Goal: Task Accomplishment & Management: Use online tool/utility

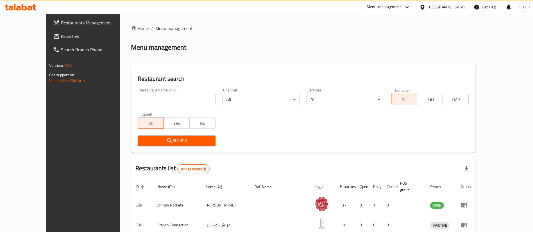
drag, startPoint x: 0, startPoint y: 0, endPoint x: 25, endPoint y: 33, distance: 41.9
click at [61, 33] on span "Branches" at bounding box center [96, 36] width 70 height 7
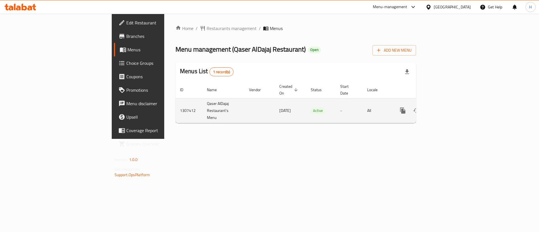
click at [447, 107] on icon "enhanced table" at bounding box center [443, 110] width 7 height 7
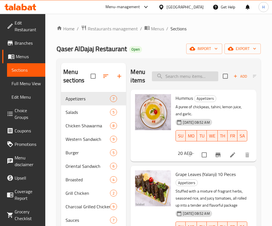
click at [175, 80] on input "search" at bounding box center [185, 76] width 66 height 10
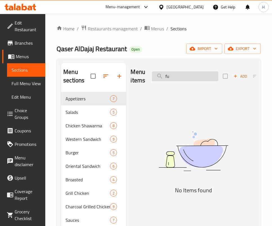
type input "f"
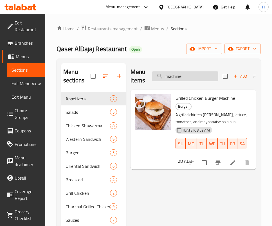
click at [179, 72] on input "machine" at bounding box center [185, 76] width 66 height 10
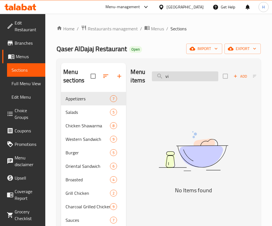
type input "v"
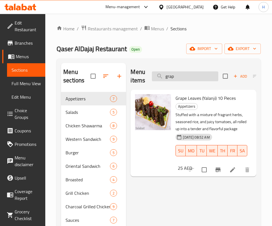
click at [191, 77] on input "grap" at bounding box center [185, 76] width 66 height 10
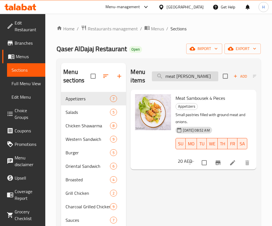
click at [186, 75] on input "meat sam" at bounding box center [185, 76] width 66 height 10
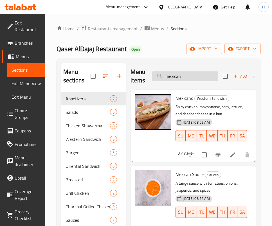
click at [183, 78] on input "mexican" at bounding box center [185, 76] width 66 height 10
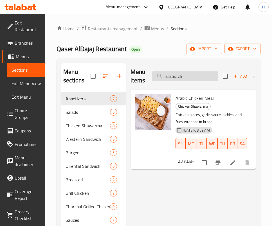
click at [200, 75] on input "arabic ch" at bounding box center [185, 76] width 66 height 10
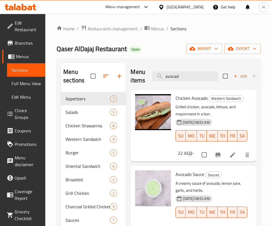
scroll to position [14, 0]
click at [184, 60] on div "Menu sections Appetizers 7 Salads 5 Chicken Shawarma 8 Western Sandwich 9 Burge…" at bounding box center [158, 175] width 204 height 235
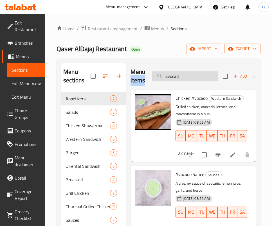
click at [184, 71] on input "avocad" at bounding box center [185, 76] width 66 height 10
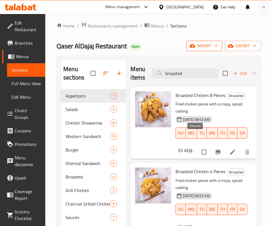
scroll to position [0, 0]
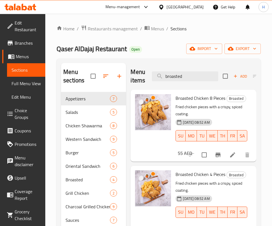
click at [187, 67] on div "Menu items broasted Add Sort Manage items" at bounding box center [193, 76] width 126 height 27
click at [184, 75] on input "broasted" at bounding box center [185, 76] width 66 height 10
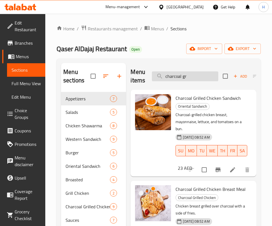
click at [190, 78] on input "charcoal gr" at bounding box center [185, 76] width 66 height 10
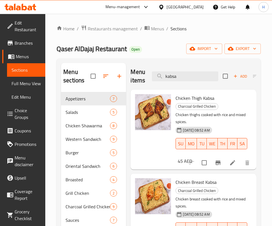
scroll to position [42, 0]
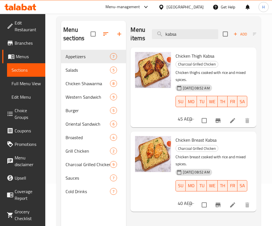
click at [176, 21] on div "Menu items kabsa Add Sort Manage items" at bounding box center [193, 34] width 126 height 27
click at [178, 29] on input "kabsa" at bounding box center [185, 34] width 66 height 10
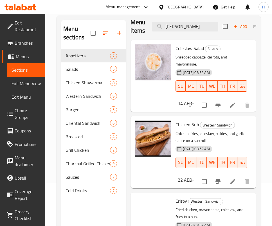
scroll to position [37, 0]
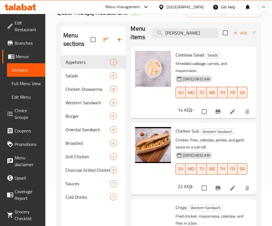
click at [186, 26] on div "Menu items cole Add Sort Manage items" at bounding box center [193, 33] width 126 height 27
click at [187, 31] on input "cole" at bounding box center [185, 33] width 66 height 10
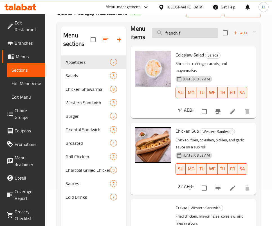
scroll to position [0, 0]
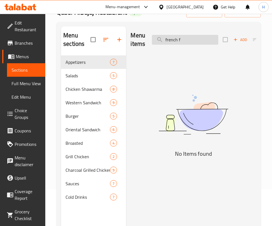
click at [190, 41] on input "french f" at bounding box center [185, 40] width 66 height 10
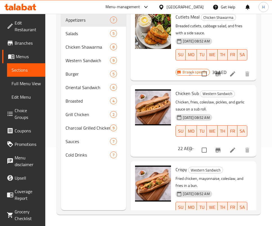
scroll to position [13, 0]
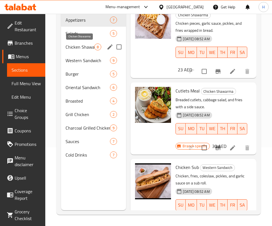
click at [78, 48] on span "Chicken Shawarma" at bounding box center [79, 47] width 29 height 7
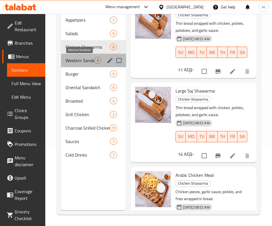
click at [72, 57] on span "Western Sandwich" at bounding box center [79, 60] width 29 height 7
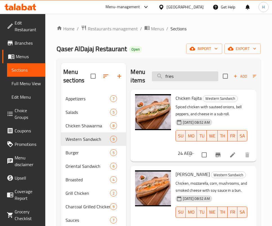
click at [198, 75] on input "fries" at bounding box center [185, 76] width 66 height 10
click at [198, 76] on input "fries" at bounding box center [185, 76] width 66 height 10
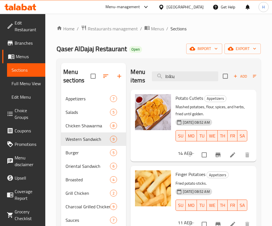
click at [195, 82] on div "Menu items بطاط Add Sort Manage items" at bounding box center [193, 76] width 126 height 27
click at [193, 76] on input "بطاط" at bounding box center [185, 76] width 66 height 10
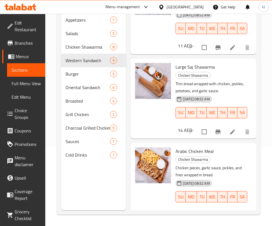
scroll to position [33, 0]
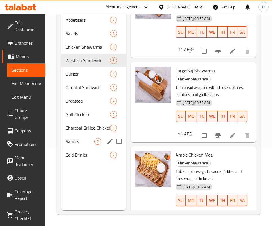
click at [80, 138] on span "Sauces" at bounding box center [79, 141] width 29 height 7
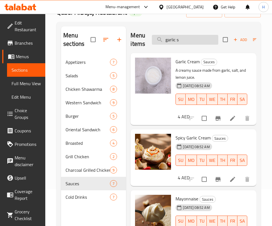
click at [192, 39] on input "garlic s" at bounding box center [185, 40] width 66 height 10
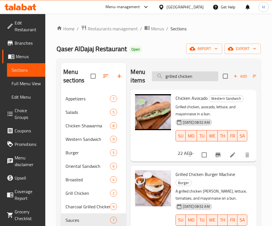
click at [201, 80] on input "grilled chicken" at bounding box center [185, 76] width 66 height 10
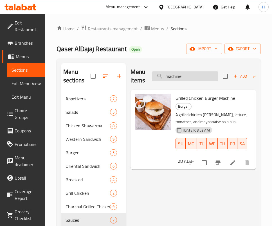
click at [192, 78] on input "machine" at bounding box center [185, 76] width 66 height 10
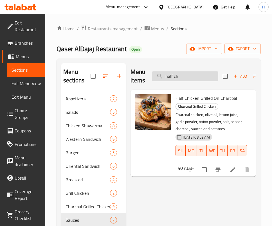
click at [181, 75] on input "half ch" at bounding box center [185, 76] width 66 height 10
click at [197, 74] on input "half ch" at bounding box center [185, 76] width 66 height 10
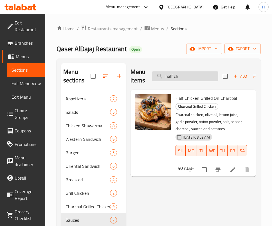
click at [197, 74] on input "half ch" at bounding box center [185, 76] width 66 height 10
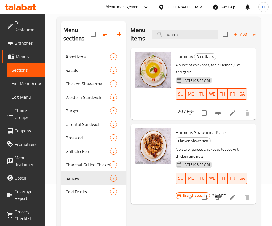
scroll to position [37, 0]
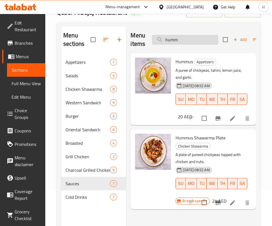
click at [183, 37] on input "humm" at bounding box center [185, 40] width 66 height 10
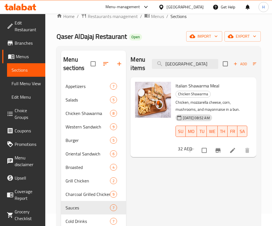
scroll to position [0, 0]
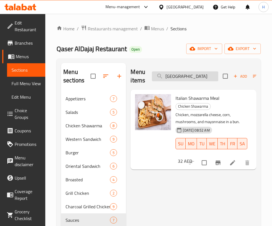
click at [174, 74] on input "itali" at bounding box center [185, 76] width 66 height 10
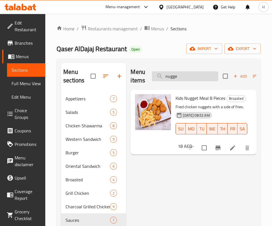
click at [184, 77] on input "nugge" at bounding box center [185, 76] width 66 height 10
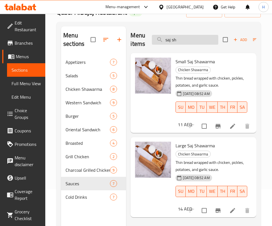
click at [175, 36] on input "saj sh" at bounding box center [185, 40] width 66 height 10
click at [173, 36] on input "saj sh" at bounding box center [185, 40] width 66 height 10
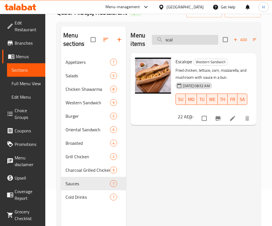
click at [186, 43] on input "scal" at bounding box center [185, 40] width 66 height 10
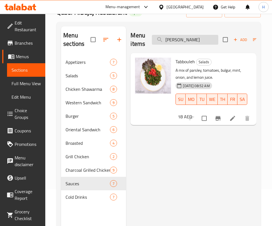
click at [182, 38] on input "tabb" at bounding box center [185, 40] width 66 height 10
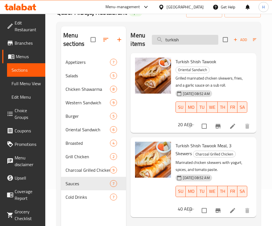
click at [195, 44] on input "turkish" at bounding box center [185, 40] width 66 height 10
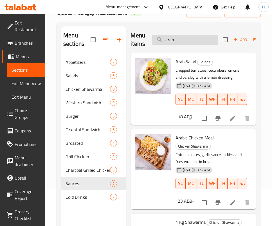
click at [199, 40] on input "arab" at bounding box center [185, 40] width 66 height 10
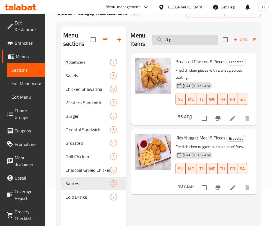
click at [178, 38] on input "8 p" at bounding box center [185, 40] width 66 height 10
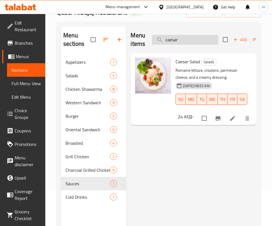
click at [180, 37] on input "caesar" at bounding box center [185, 40] width 66 height 10
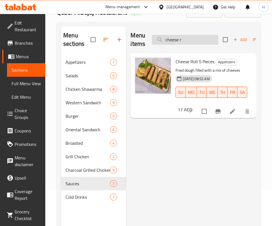
click at [193, 42] on input "cheese r" at bounding box center [185, 40] width 66 height 10
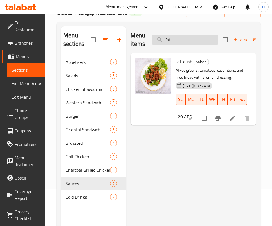
click at [211, 38] on input "fat" at bounding box center [185, 40] width 66 height 10
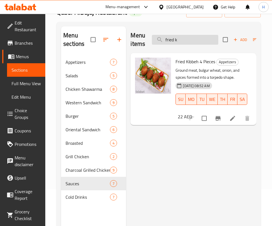
click at [178, 41] on input "fried k" at bounding box center [185, 40] width 66 height 10
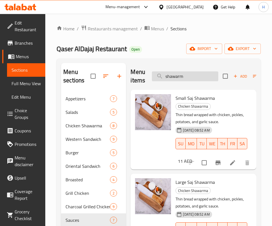
click at [192, 76] on input "shawarm" at bounding box center [185, 76] width 66 height 10
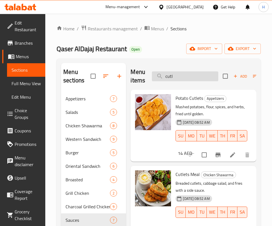
click at [175, 76] on input "cutl" at bounding box center [185, 76] width 66 height 10
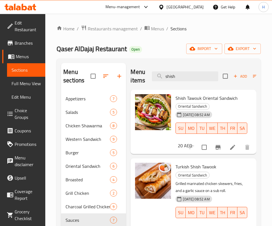
click at [186, 81] on div "Menu items shish Add Sort Manage items" at bounding box center [193, 76] width 126 height 27
click at [187, 78] on input "shish" at bounding box center [185, 76] width 66 height 10
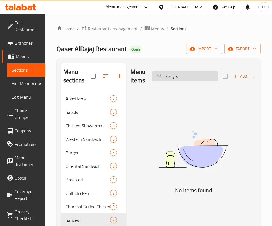
click at [193, 75] on input "spicy s" at bounding box center [185, 76] width 66 height 10
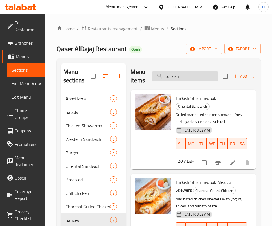
click at [179, 77] on input "turkish" at bounding box center [185, 76] width 66 height 10
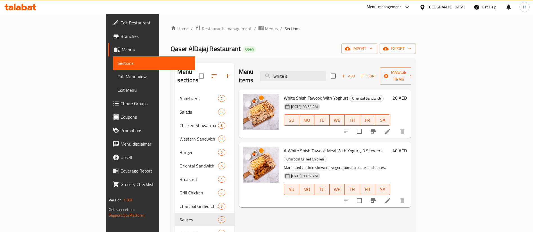
type input "white s"
